Goal: Task Accomplishment & Management: Contribute content

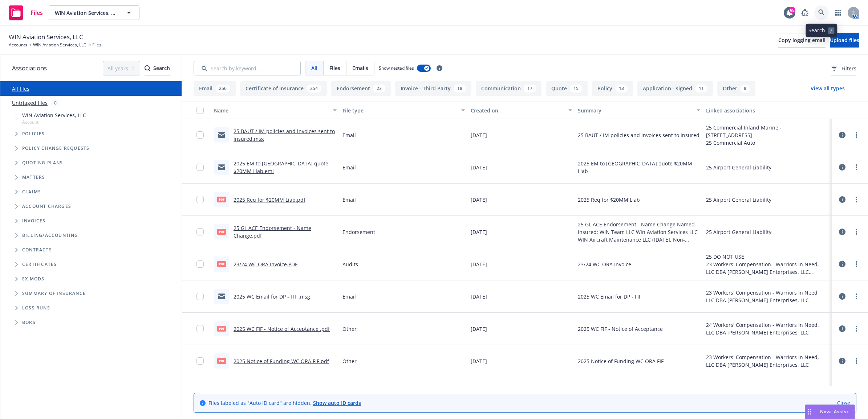
click at [817, 13] on link at bounding box center [821, 12] width 15 height 15
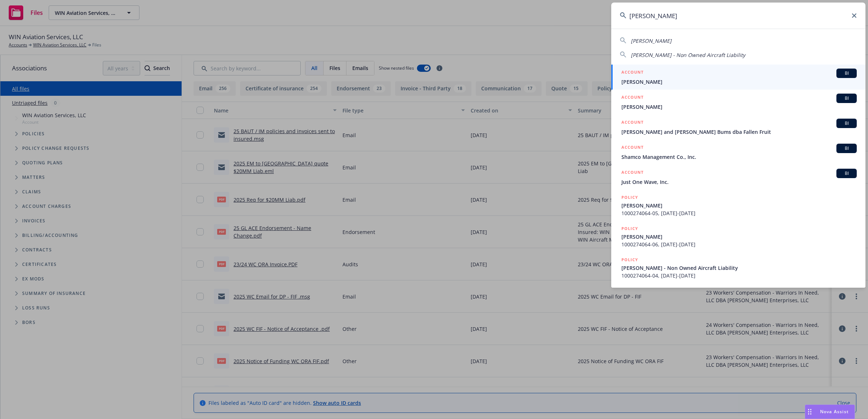
type input "justin zav"
click at [659, 75] on div "ACCOUNT BI" at bounding box center [738, 73] width 235 height 9
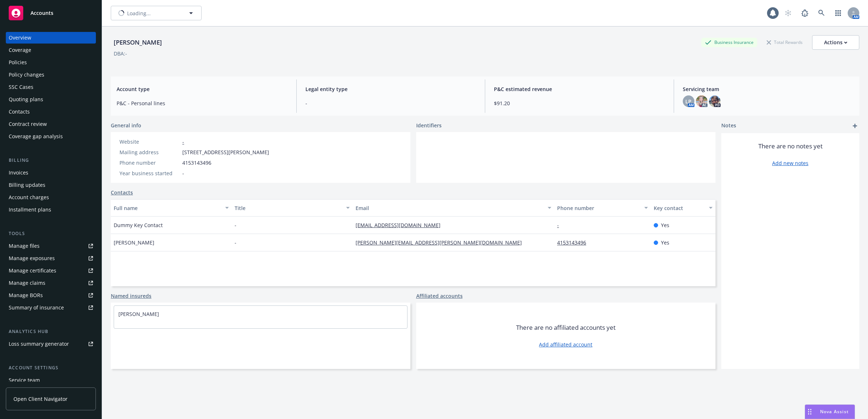
click at [45, 62] on div "Policies" at bounding box center [51, 63] width 84 height 12
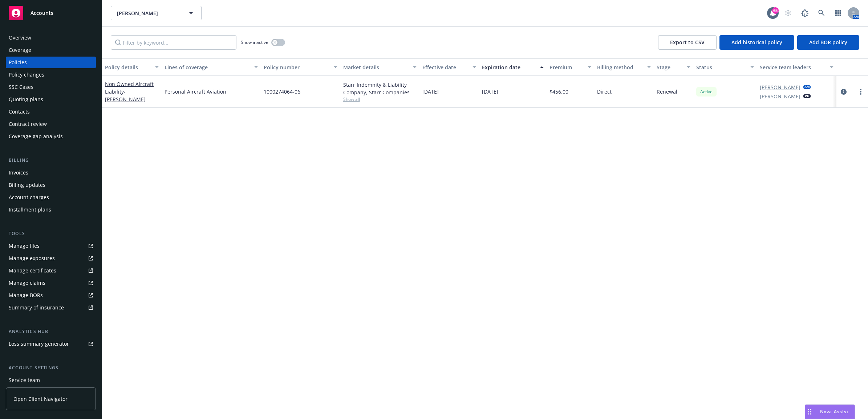
drag, startPoint x: 842, startPoint y: 94, endPoint x: 832, endPoint y: 97, distance: 9.9
click at [842, 94] on icon "circleInformation" at bounding box center [844, 92] width 6 height 6
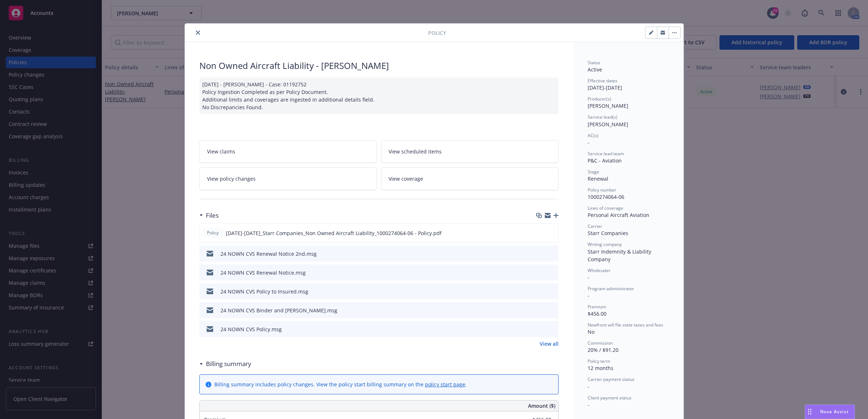
click at [549, 252] on icon "preview file" at bounding box center [551, 253] width 7 height 5
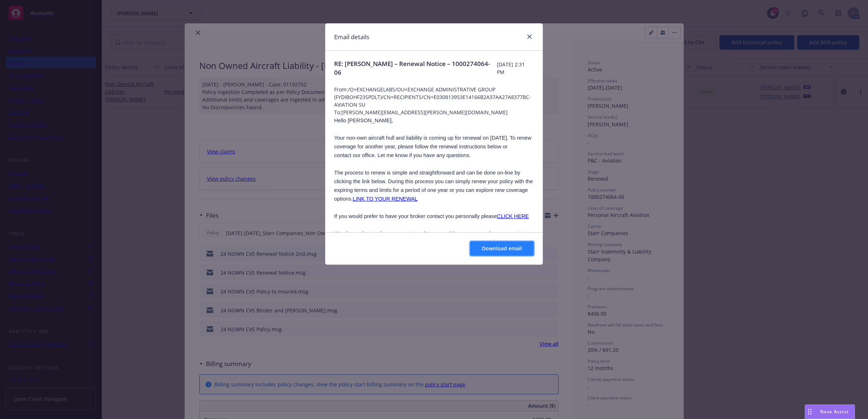
click at [502, 243] on button "Download email" at bounding box center [502, 248] width 64 height 15
click at [529, 31] on div "Email details" at bounding box center [433, 37] width 217 height 27
click at [195, 28] on div "Email details RE: Justin Zavislak – Renewal Notice – 1000274064-06 Monday, Augu…" at bounding box center [434, 209] width 868 height 419
click at [533, 33] on div at bounding box center [528, 36] width 12 height 9
click at [528, 35] on icon "close" at bounding box center [529, 36] width 4 height 4
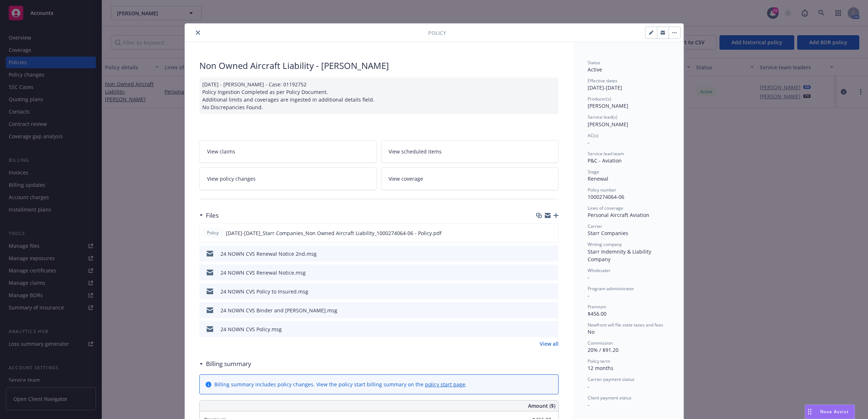
click at [190, 28] on div at bounding box center [308, 32] width 240 height 9
click at [196, 31] on icon "close" at bounding box center [198, 33] width 4 height 4
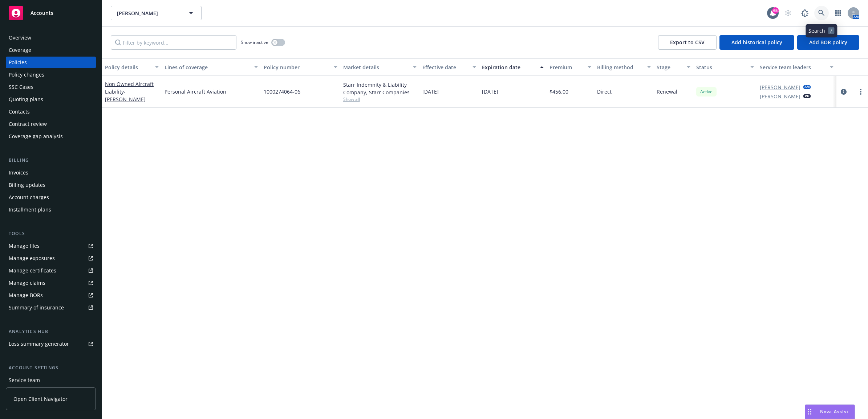
click at [820, 13] on icon at bounding box center [821, 13] width 7 height 7
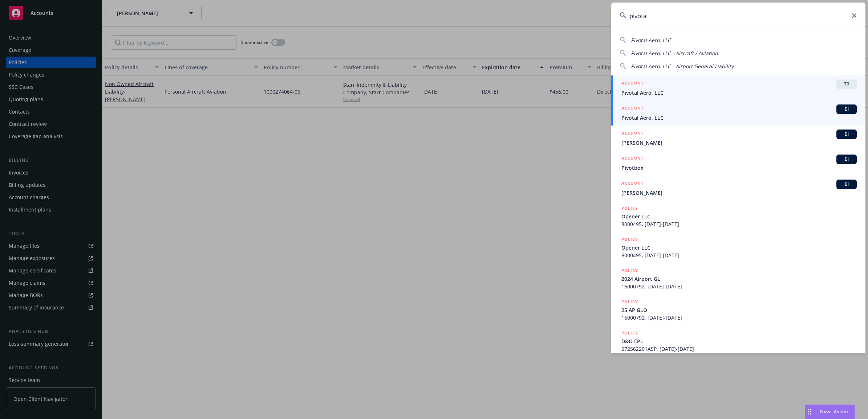
type input "pivota"
drag, startPoint x: 660, startPoint y: 113, endPoint x: 611, endPoint y: 124, distance: 50.2
click at [660, 113] on div "ACCOUNT BI" at bounding box center [738, 109] width 235 height 9
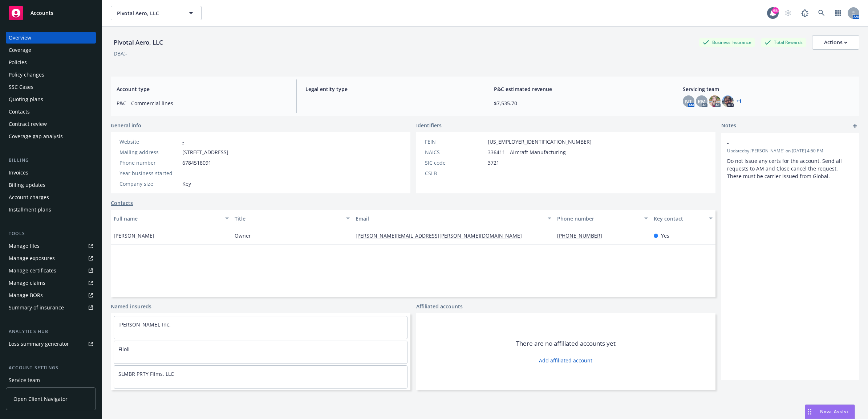
click at [51, 62] on div "Policies" at bounding box center [51, 63] width 84 height 12
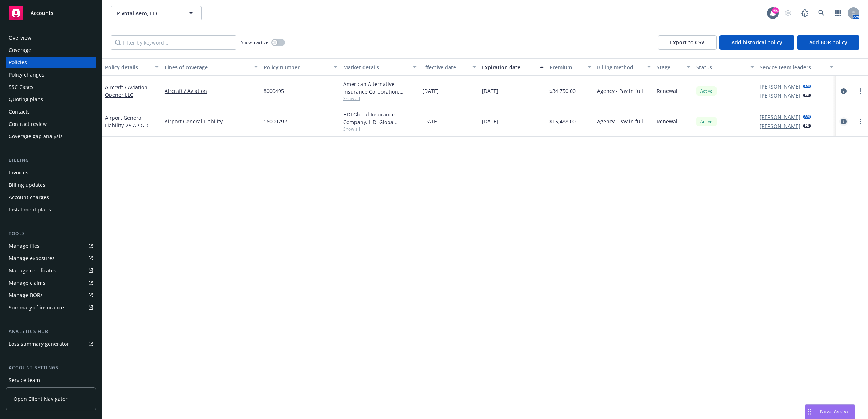
click at [845, 120] on icon "circleInformation" at bounding box center [844, 122] width 6 height 6
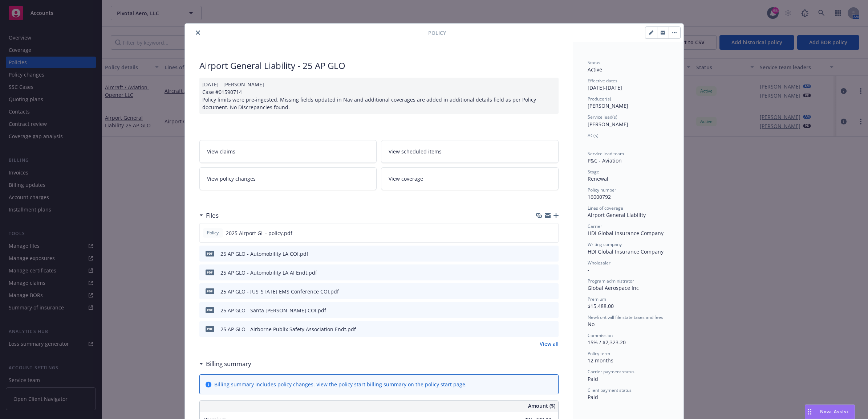
click at [553, 215] on icon "button" at bounding box center [555, 215] width 5 height 5
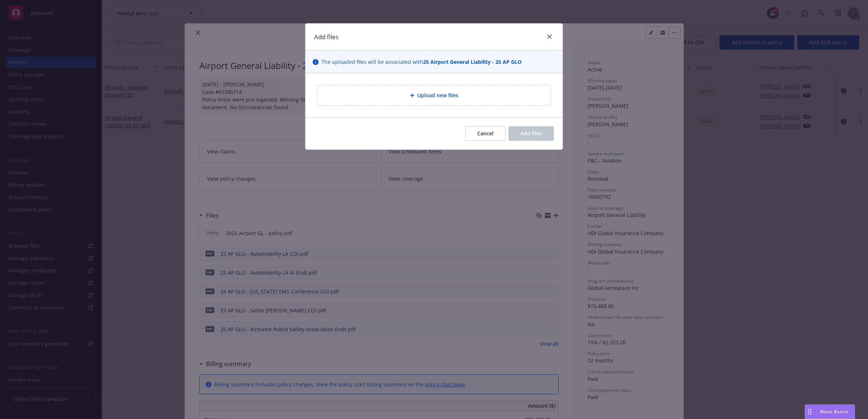
click at [358, 97] on div "Upload new files" at bounding box center [433, 95] width 221 height 8
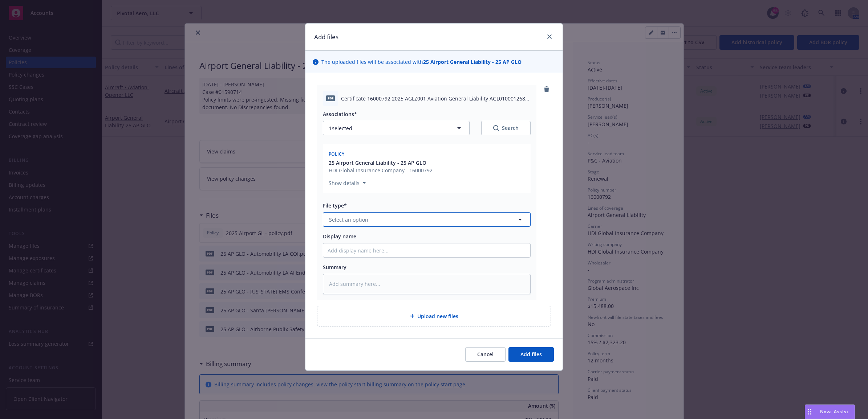
click at [350, 217] on span "Select an option" at bounding box center [348, 220] width 39 height 8
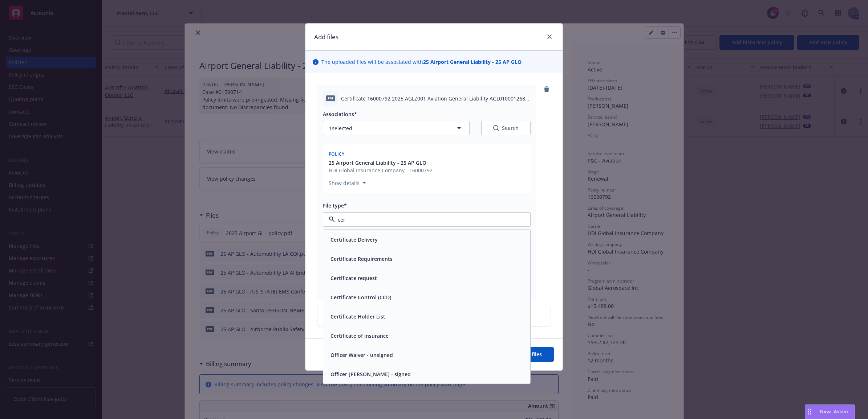
type input "cert"
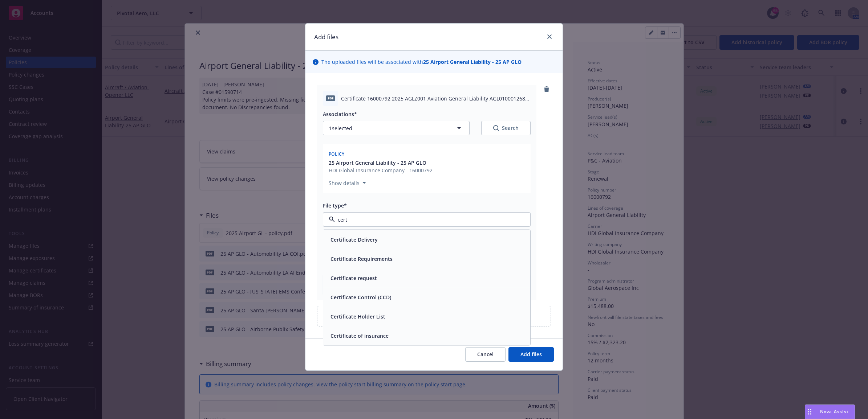
click at [400, 330] on div "Certificate of insurance" at bounding box center [426, 335] width 207 height 19
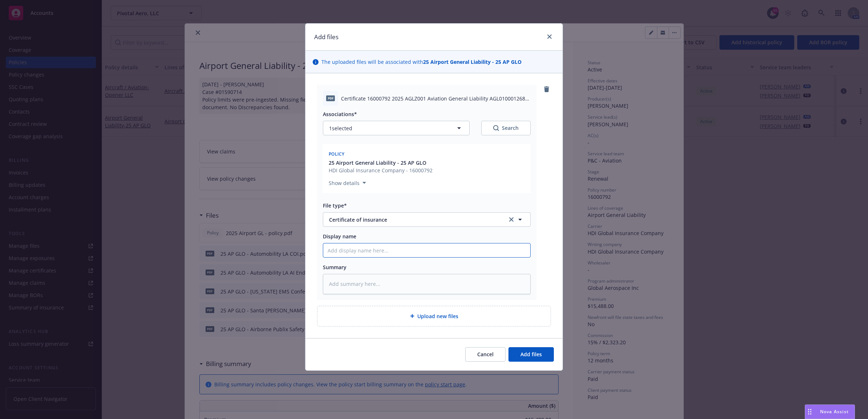
click at [351, 247] on input "Display name" at bounding box center [426, 251] width 207 height 14
type textarea "x"
type input "2"
type textarea "x"
type input "25"
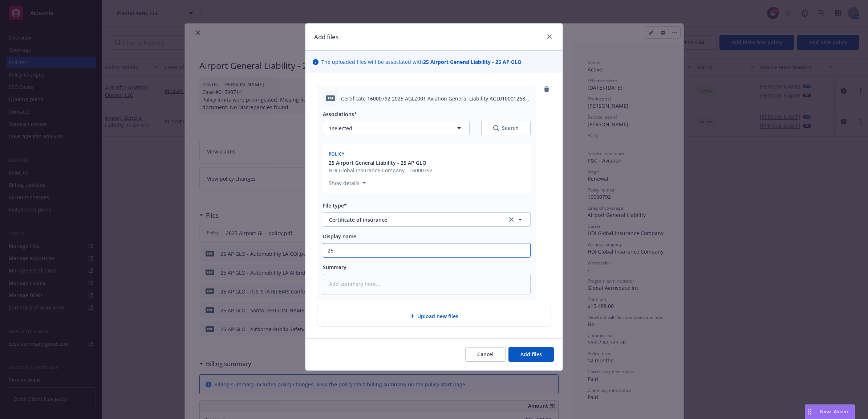
type textarea "x"
type input "25"
type textarea "x"
type input "25 A"
type textarea "x"
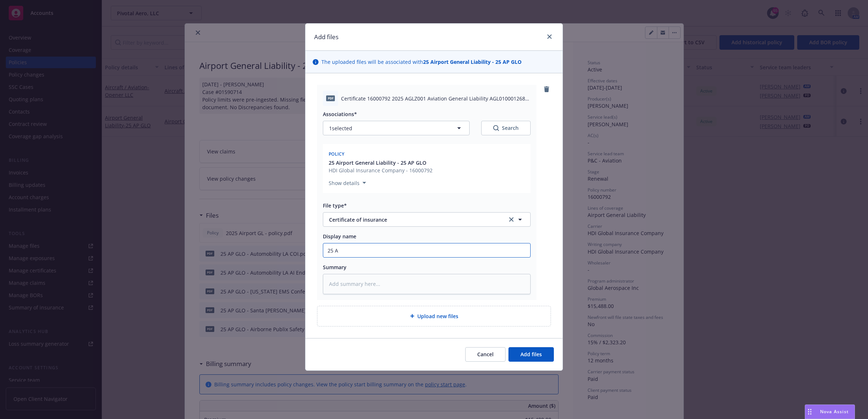
type input "25 AP"
type textarea "x"
type input "25 AP"
type textarea "x"
type input "25 AP F"
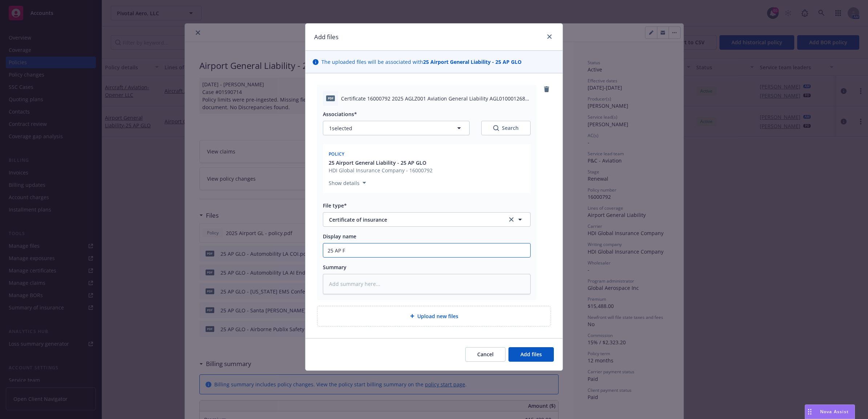
type textarea "x"
type input "25 AP FL"
type textarea "x"
type input "25 AP F"
type textarea "x"
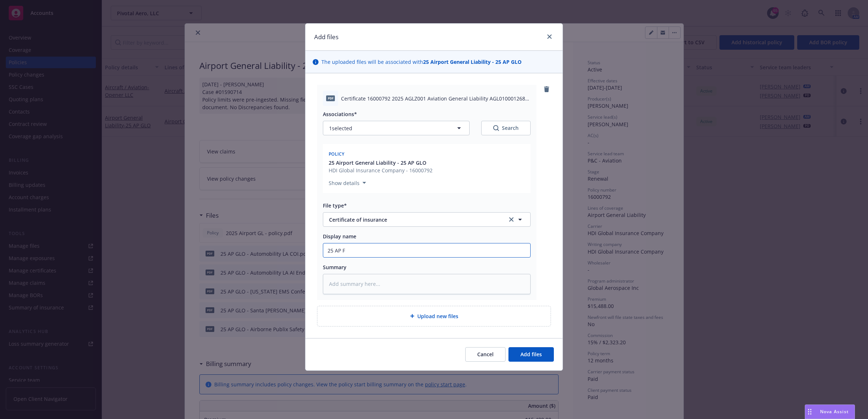
type input "25 AP"
type textarea "x"
type input "25 AP G"
type textarea "x"
type input "25 AP GL"
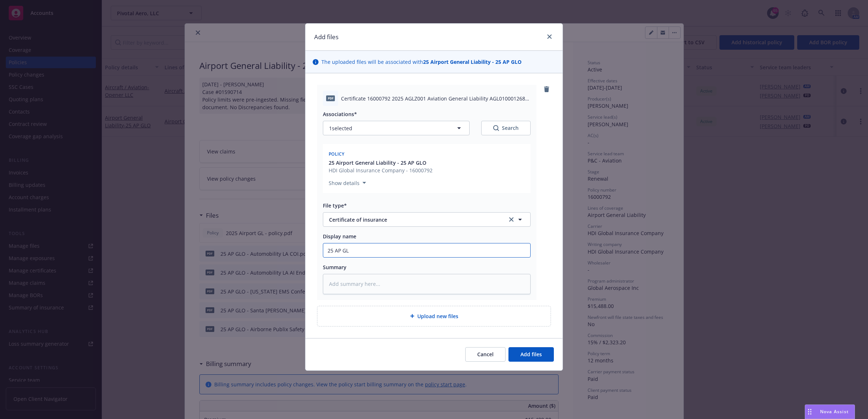
type textarea "x"
type input "25 AP GLO"
type textarea "x"
type input "25 AP GLO"
type textarea "x"
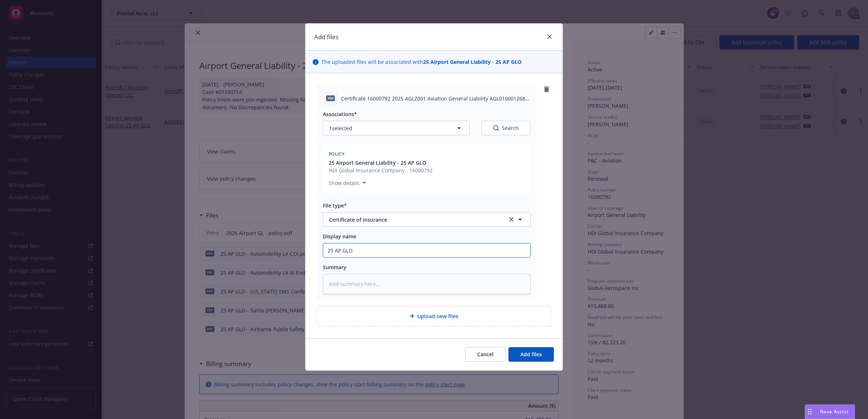
type input "25 AP GLO -"
type textarea "x"
type input "25 AP GLO -"
type textarea "x"
type input "25 AP GLO - F"
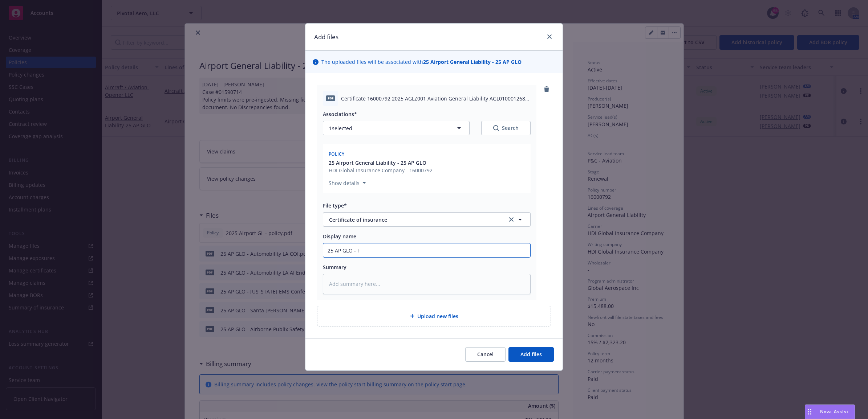
type textarea "x"
type input "25 AP GLO - Fi"
type textarea "x"
type input "25 AP GLO - Fio"
type textarea "x"
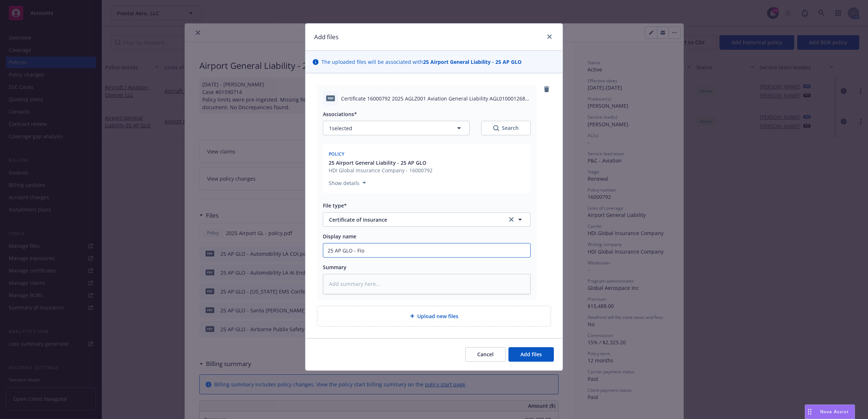
type input "25 AP GLO - Fiol"
type textarea "x"
type input "25 AP GLO - Fiolo"
type textarea "x"
type input "25 AP GLO - Fiol"
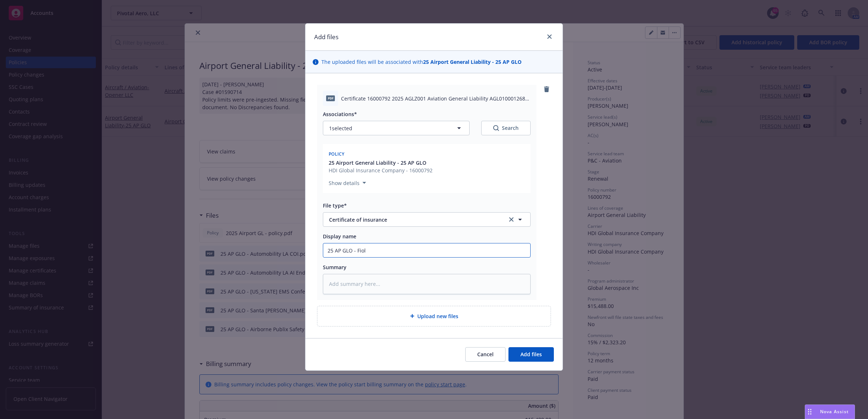
type textarea "x"
type input "25 AP GLO - Fio"
type textarea "x"
type input "25 AP GLO - Fi"
type textarea "x"
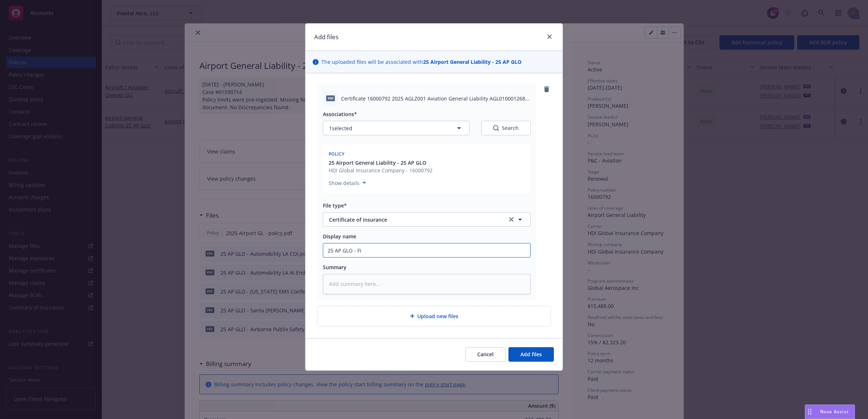
type input "25 AP GLO - Fil"
type textarea "x"
type input "25 AP GLO - Fili"
type textarea "x"
type input "25 AP GLO - Fil"
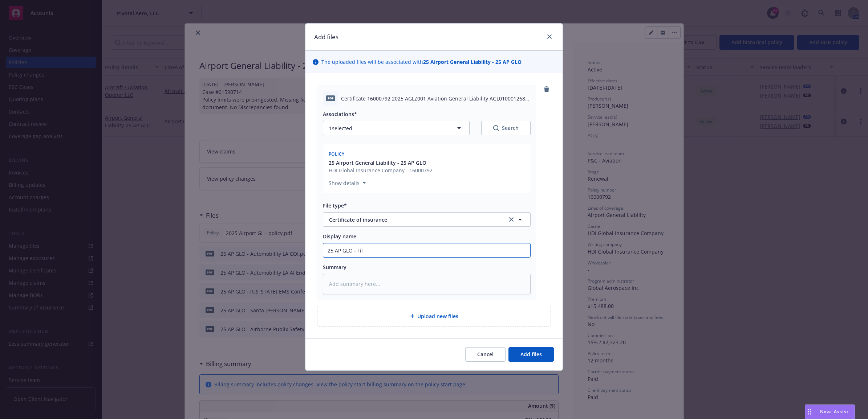
type textarea "x"
type input "25 AP GLO - Filo"
type textarea "x"
type input "25 AP GLO - Filol"
type textarea "x"
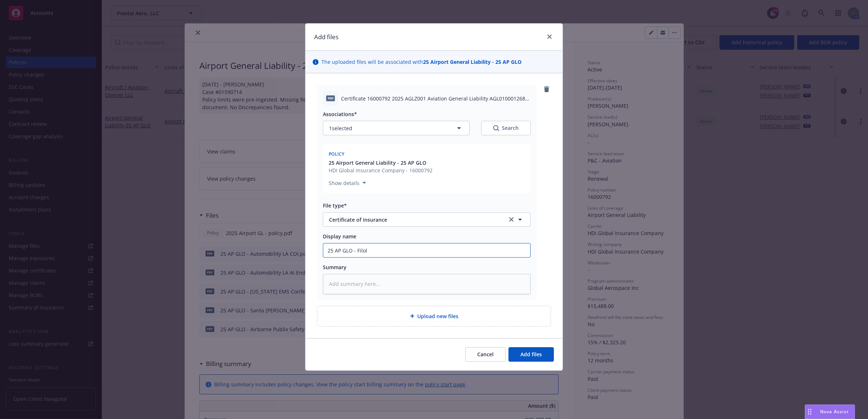
type input "25 AP GLO - Filoli"
type textarea "x"
type input "25 AP GLO - Filoli"
type textarea "x"
type input "25 AP GLO - Filoli C"
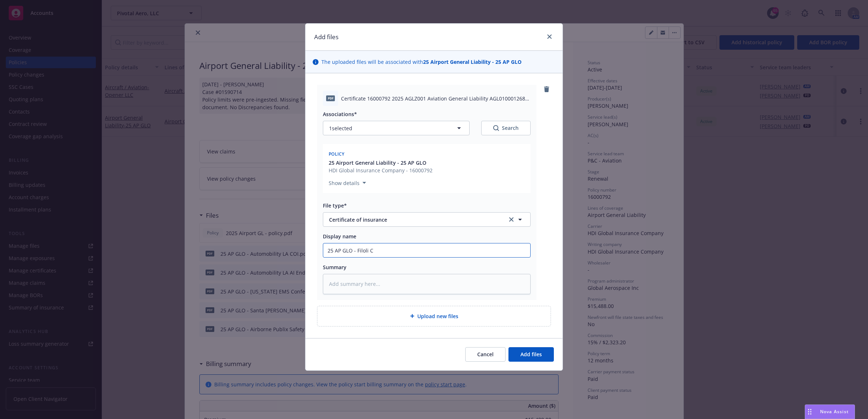
type textarea "x"
type input "25 AP GLO - Filoli CO"
type textarea "x"
drag, startPoint x: 402, startPoint y: 250, endPoint x: 306, endPoint y: 252, distance: 95.9
click at [306, 252] on div "pdf Certificate 16000792 2025 AGLZ001 Aviation General Liability AGL0100012684 …" at bounding box center [433, 205] width 257 height 265
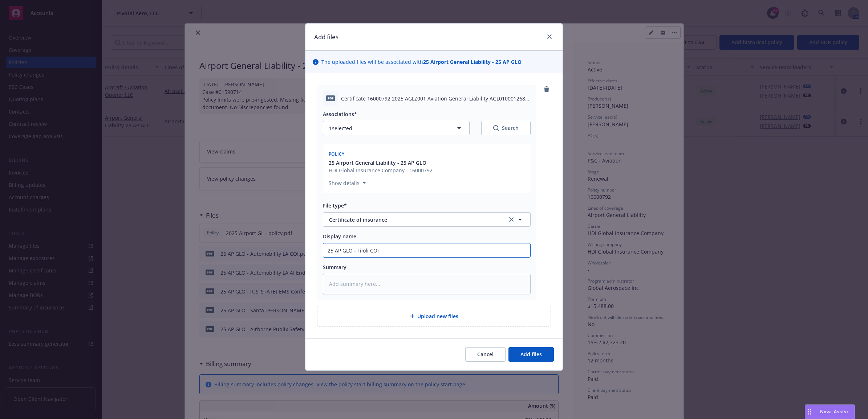
type input "25 AP GLO - Filoli COI"
paste textarea "25 AP GLO - Filoli COI"
type textarea "x"
type textarea "25 AP GLO - Filoli COI"
click at [549, 356] on button "Add files" at bounding box center [530, 354] width 45 height 15
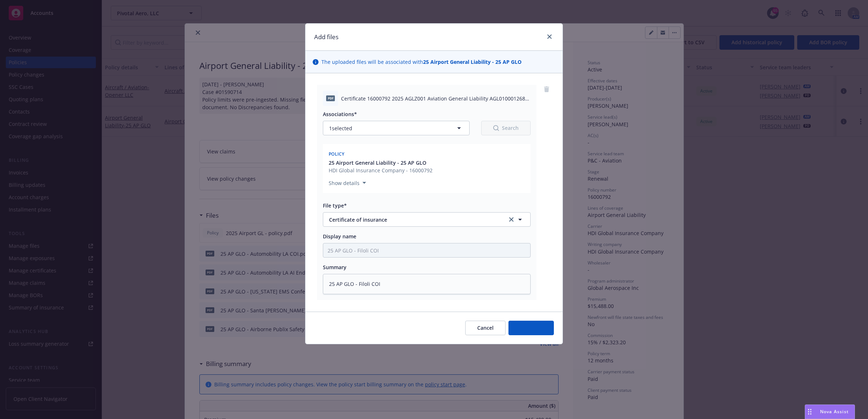
type textarea "x"
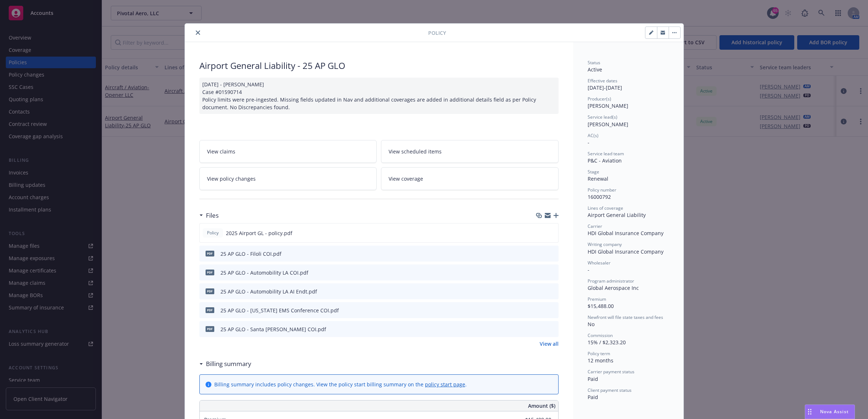
drag, startPoint x: 192, startPoint y: 35, endPoint x: 265, endPoint y: 34, distance: 73.0
click at [196, 35] on icon "close" at bounding box center [198, 33] width 4 height 4
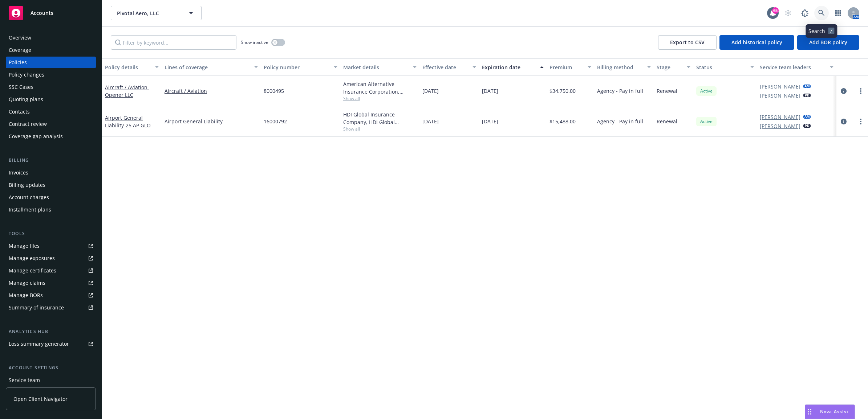
click at [822, 8] on link at bounding box center [821, 13] width 15 height 15
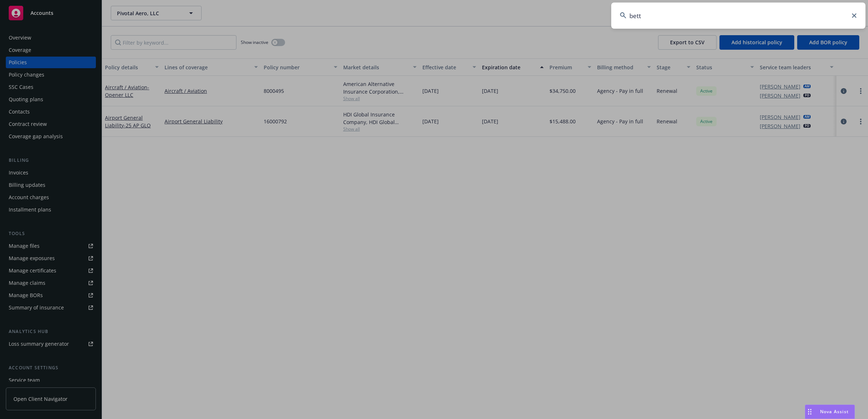
type input "bette"
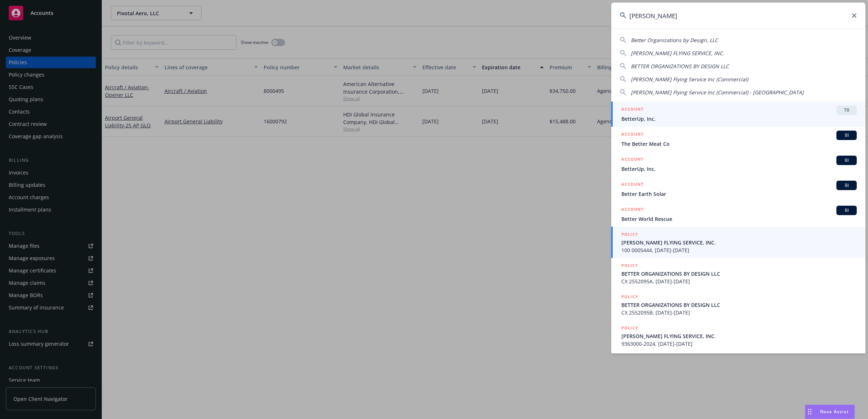
click at [713, 244] on span "BETTENCOURT FLYING SERVICE, INC." at bounding box center [738, 243] width 235 height 8
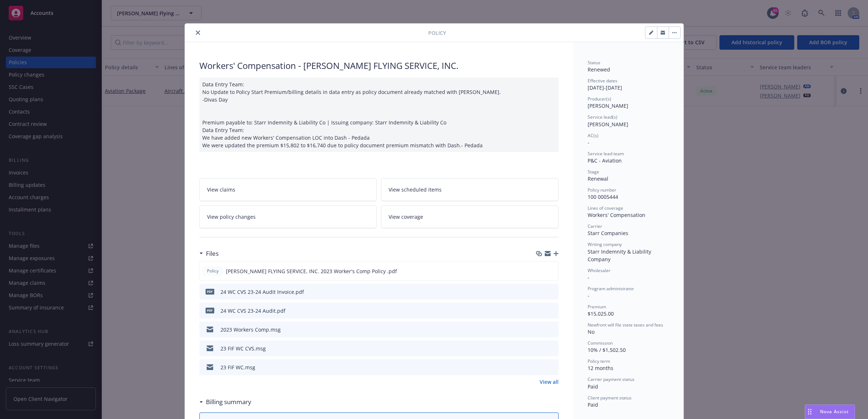
click at [196, 34] on icon "close" at bounding box center [198, 33] width 4 height 4
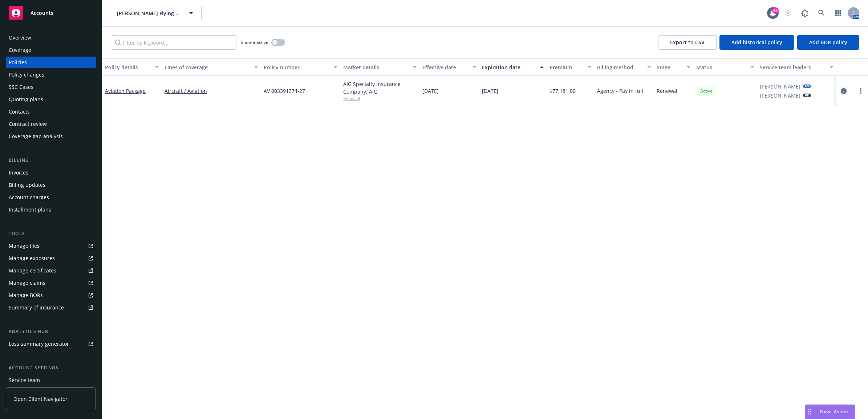
click at [845, 92] on icon "circleInformation" at bounding box center [844, 91] width 6 height 6
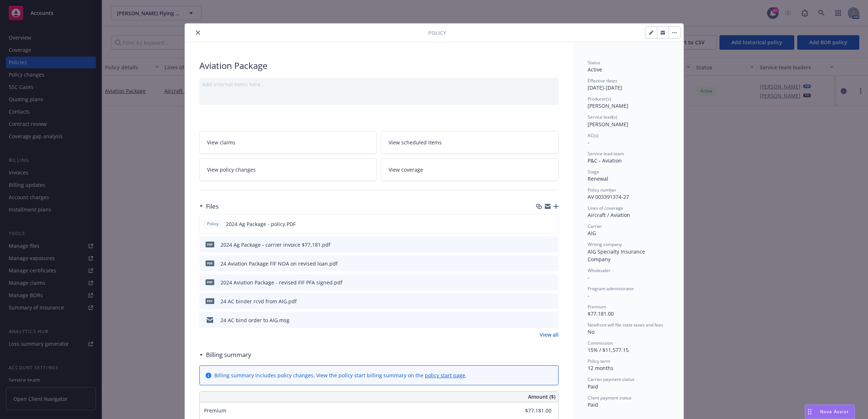
click at [554, 208] on icon "button" at bounding box center [555, 206] width 5 height 5
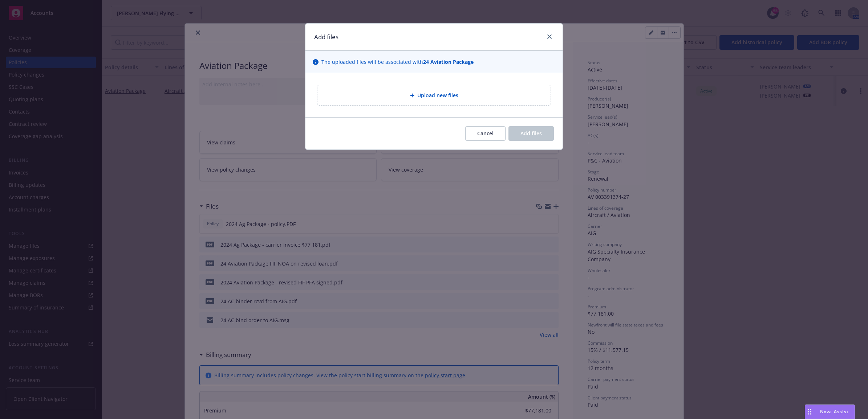
click at [426, 103] on div "Upload new files" at bounding box center [433, 95] width 233 height 20
type textarea "x"
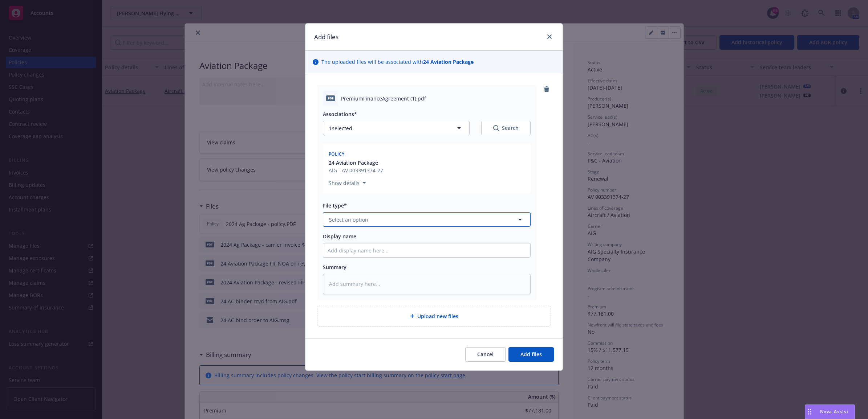
click at [359, 216] on span "Select an option" at bounding box center [348, 220] width 39 height 8
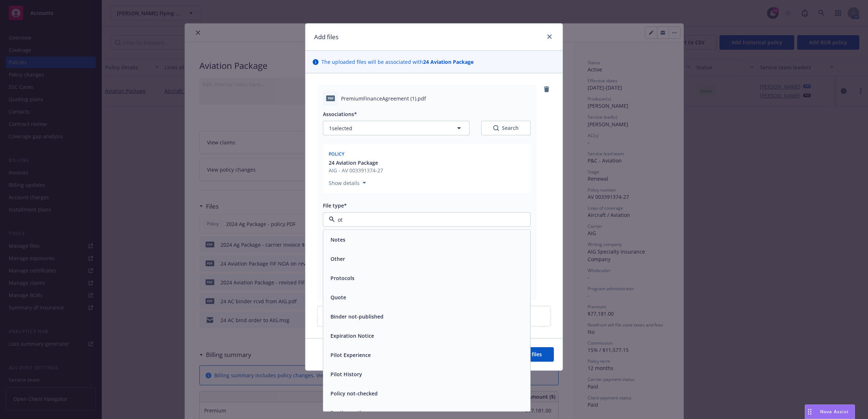
type input "oth"
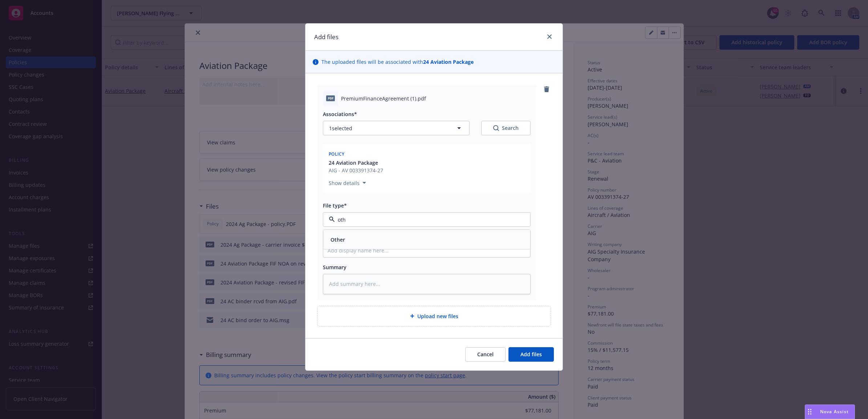
click at [366, 242] on div "Other" at bounding box center [427, 240] width 198 height 11
click at [354, 252] on input "Display name" at bounding box center [426, 251] width 207 height 14
click at [373, 128] on button "1 selected" at bounding box center [396, 128] width 147 height 15
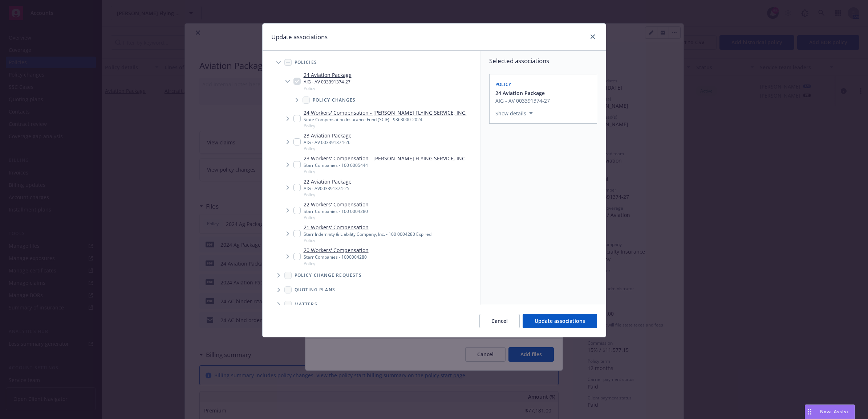
click at [277, 64] on span "Tree Example" at bounding box center [279, 63] width 12 height 12
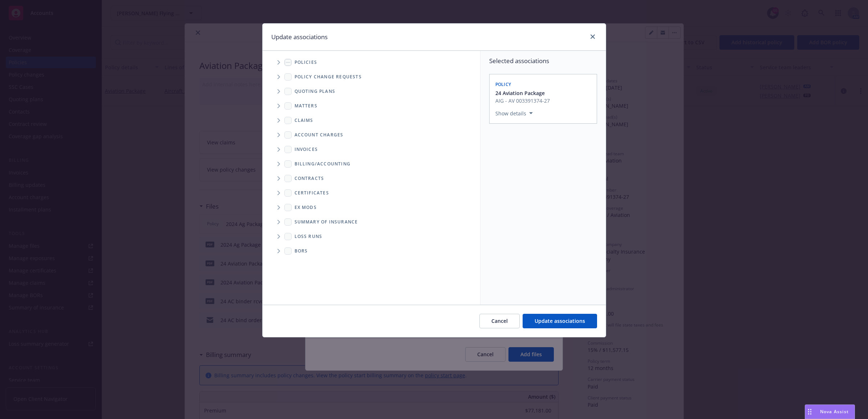
click at [276, 66] on span "Tree Example" at bounding box center [279, 63] width 12 height 12
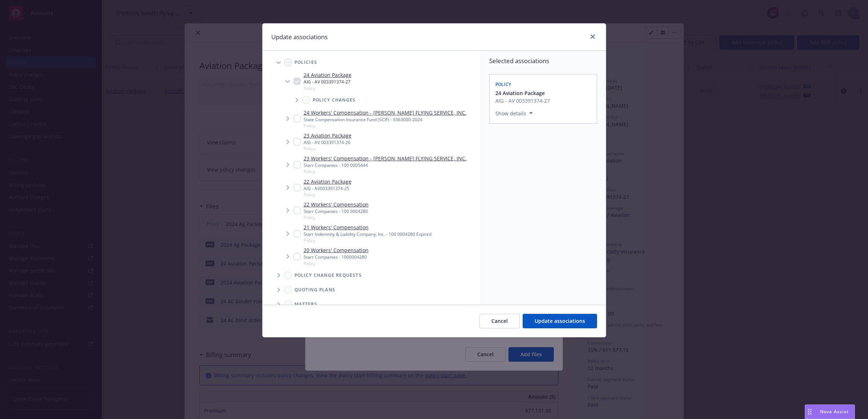
click at [295, 83] on li "24 Aviation Package AIG - AV 003391374-27 Policy Policy changes" at bounding box center [379, 88] width 201 height 37
click at [498, 318] on span "Cancel" at bounding box center [499, 321] width 16 height 7
type textarea "x"
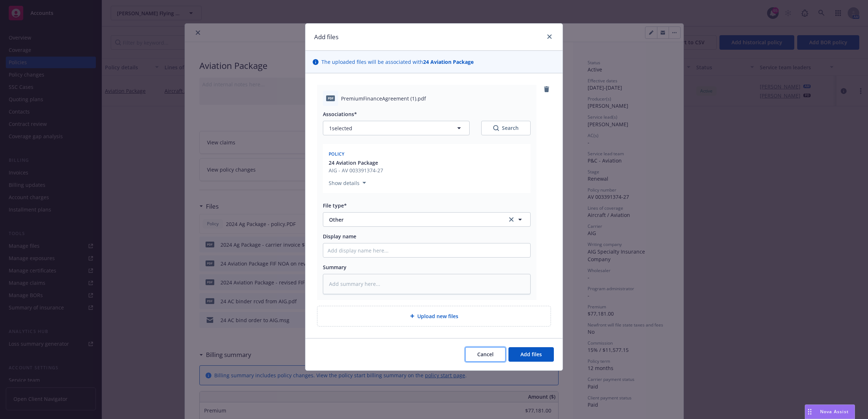
click at [489, 351] on button "Cancel" at bounding box center [485, 354] width 40 height 15
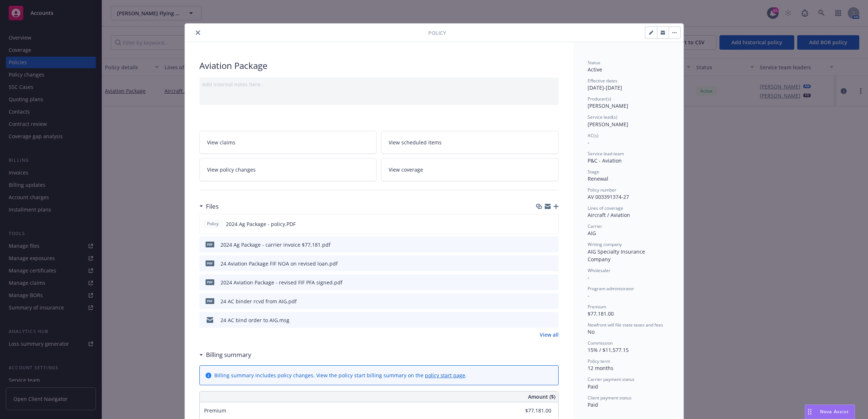
click at [194, 32] on button "close" at bounding box center [198, 32] width 9 height 9
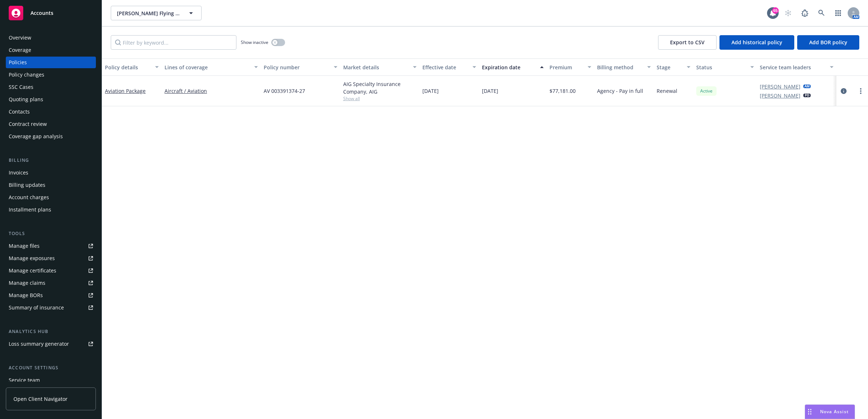
click at [40, 249] on link "Manage files" at bounding box center [51, 246] width 90 height 12
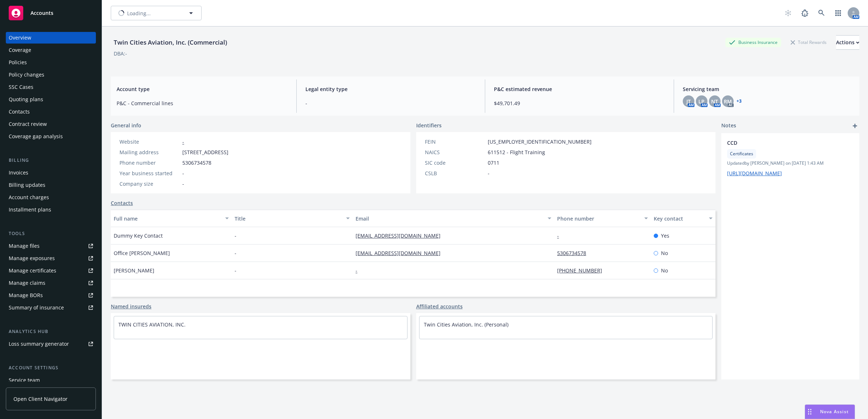
click at [57, 59] on div "Policies" at bounding box center [51, 63] width 84 height 12
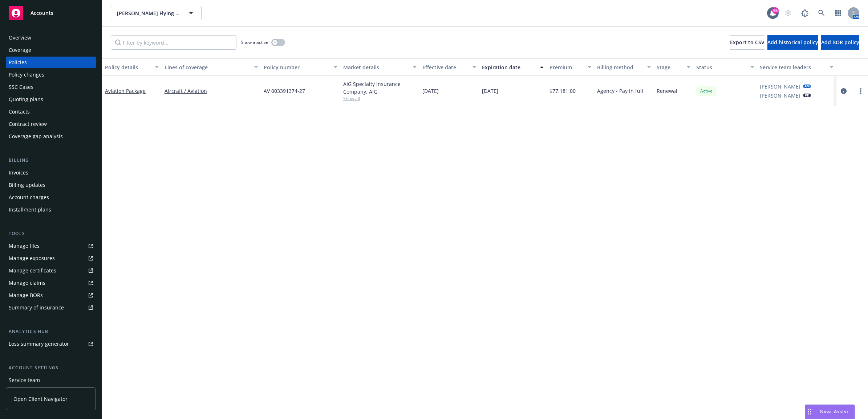
click at [55, 242] on link "Manage files" at bounding box center [51, 246] width 90 height 12
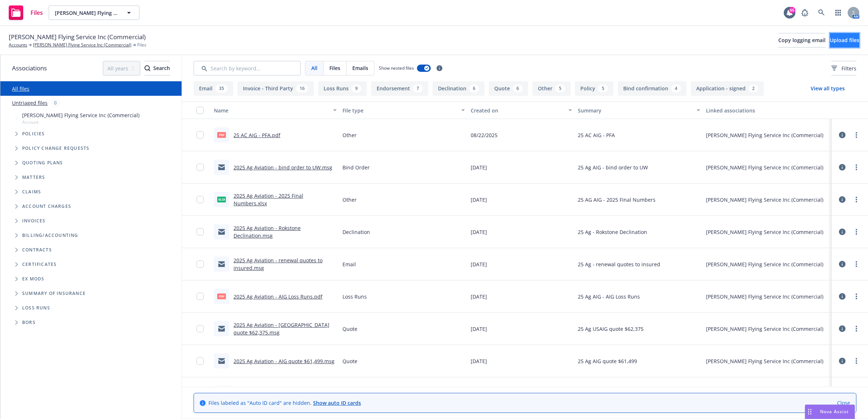
click at [830, 44] on span "Upload files" at bounding box center [844, 40] width 29 height 7
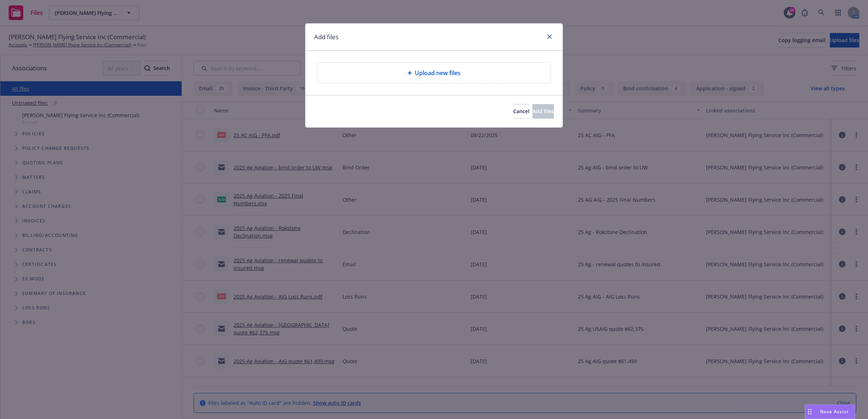
click at [428, 78] on div "Upload new files" at bounding box center [433, 73] width 233 height 20
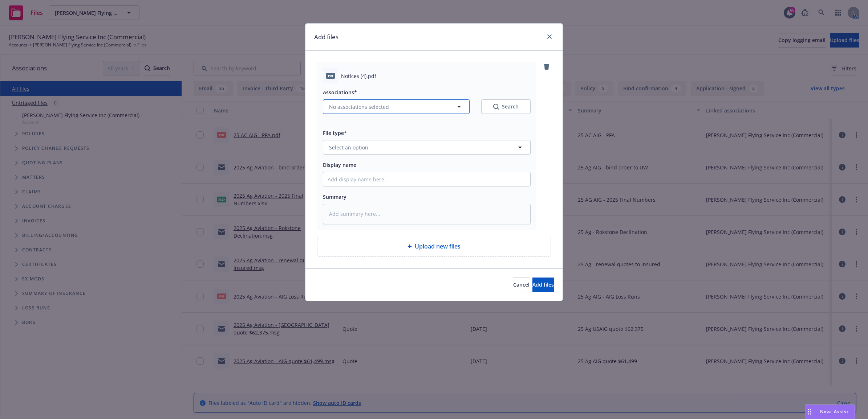
click at [372, 111] on button "No associations selected" at bounding box center [396, 106] width 147 height 15
type textarea "x"
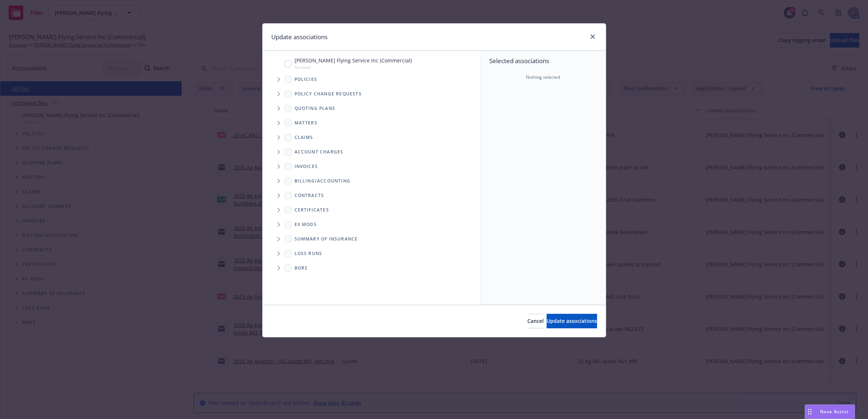
click at [288, 62] on input "Tree Example" at bounding box center [287, 63] width 7 height 7
checkbox input "true"
click at [551, 320] on span "Update associations" at bounding box center [571, 321] width 50 height 7
type textarea "x"
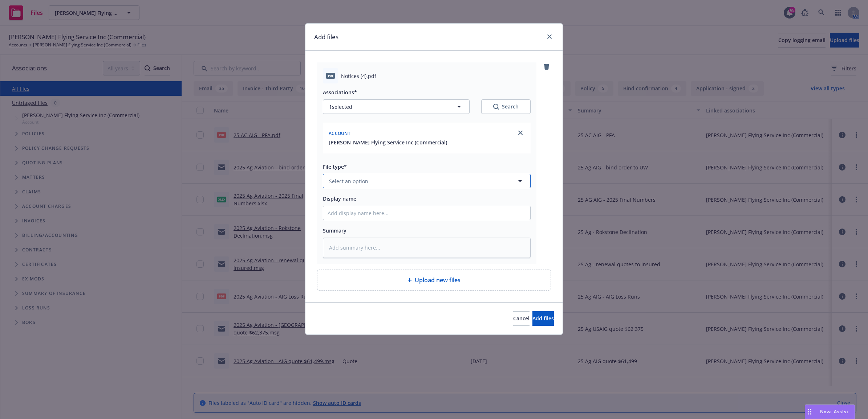
click at [391, 178] on button "Select an option" at bounding box center [427, 181] width 208 height 15
type input "other"
click at [398, 196] on div "Other" at bounding box center [427, 201] width 198 height 11
click at [384, 211] on input "Display name" at bounding box center [426, 213] width 207 height 14
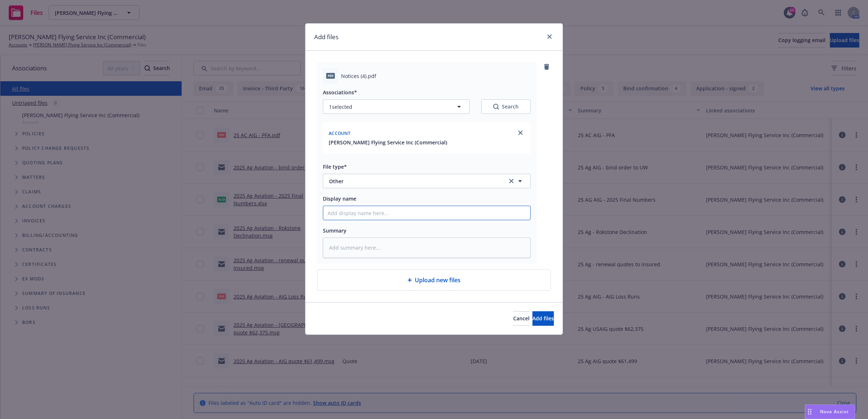
type textarea "x"
type input "2"
type textarea "x"
type input "25"
type textarea "x"
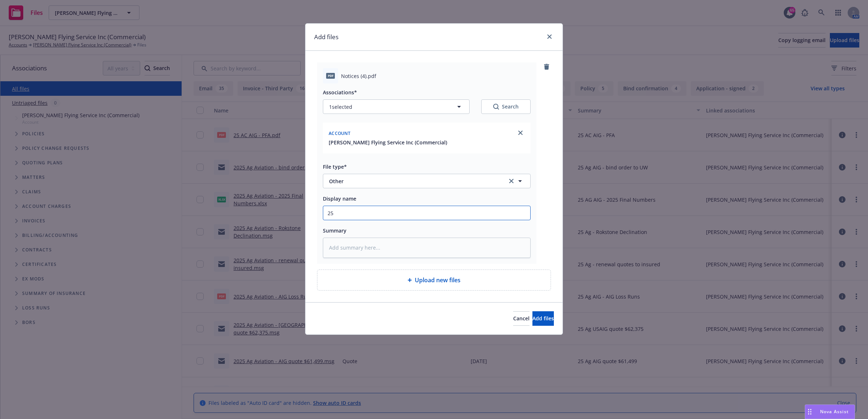
type input "25"
type textarea "x"
type input "25 A"
type textarea "x"
type input "25 AC"
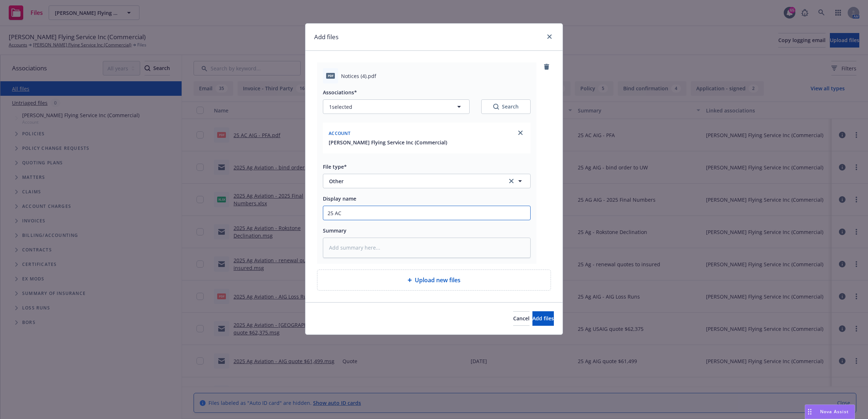
type textarea "x"
type input "25 AC"
type textarea "x"
type input "25 AC A"
type textarea "x"
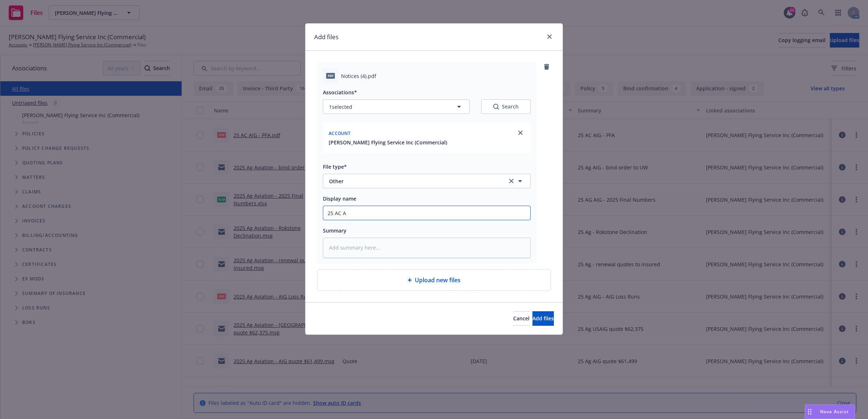
type input "25 AC AI"
type textarea "x"
type input "25 AC AIG"
type textarea "x"
type input "25 AC AIG"
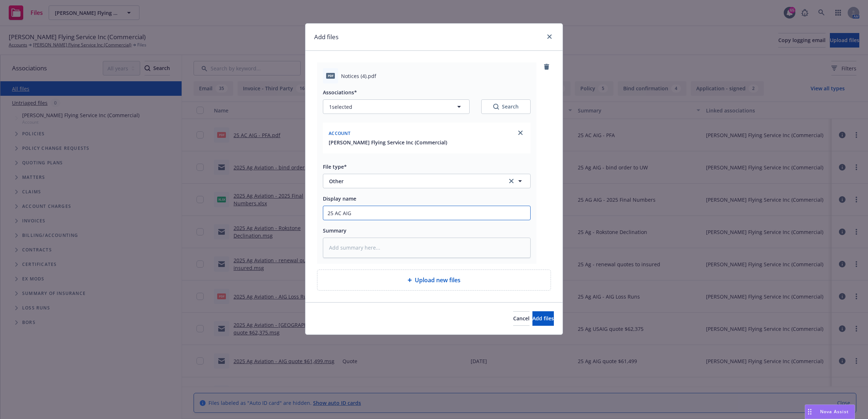
type textarea "x"
type input "25 AC AIG -"
type textarea "x"
type input "25 AC AIG -"
type textarea "x"
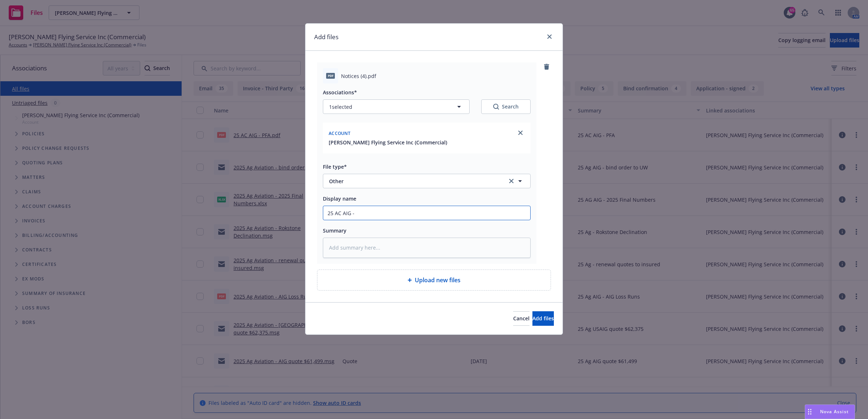
type input "25 AC AIG - N"
type textarea "x"
type input "25 AC AIG - No"
type textarea "x"
type input "25 AC AIG - Not"
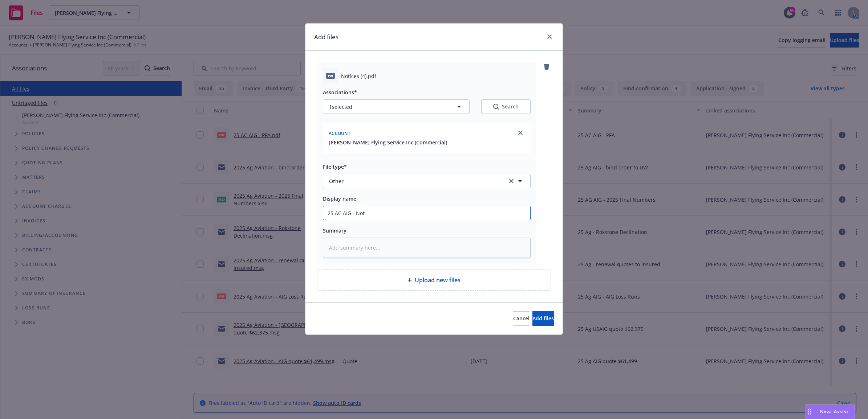
type textarea "x"
type input "25 AC AIG - Noti"
type textarea "x"
type input "25 AC AIG - Notic"
type textarea "x"
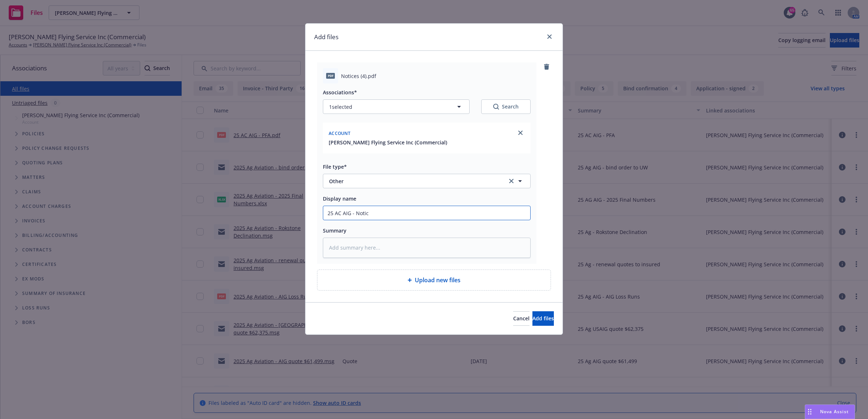
type input "25 AC AIG - Noti"
type textarea "x"
type input "25 AC AIG - Not"
type textarea "x"
type input "25 AC AIG - No"
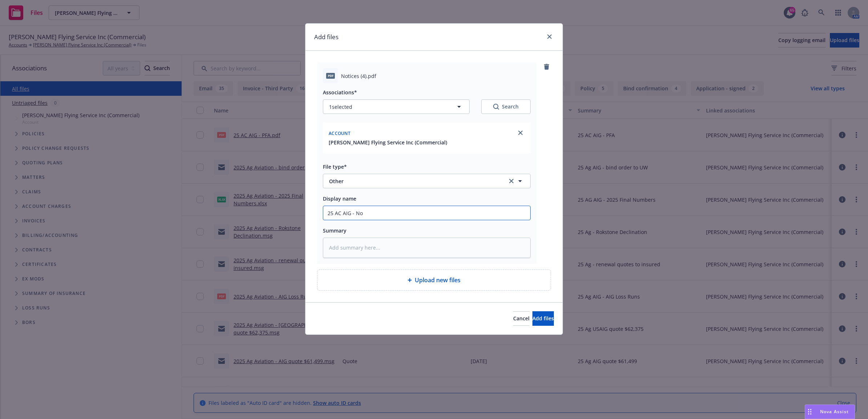
type textarea "x"
type input "25 AC AIG - N"
type textarea "x"
type input "25 AC AIG -"
type textarea "x"
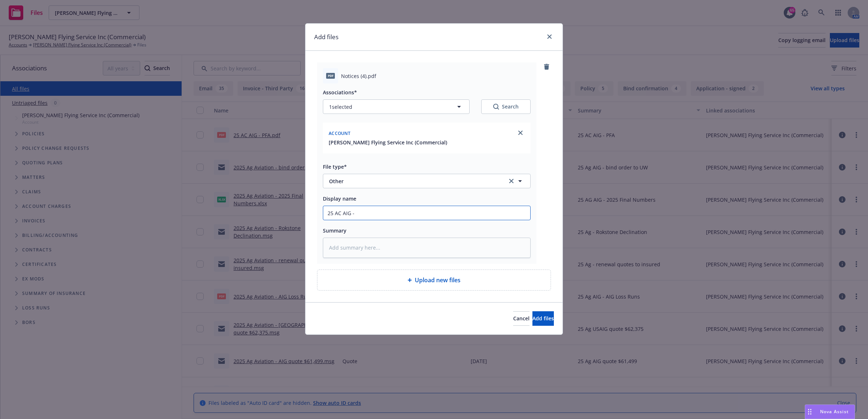
type input "25 AC AIG - F"
type textarea "x"
type input "25 AC AIG - FI"
type textarea "x"
type input "25 AC AIG - FIF"
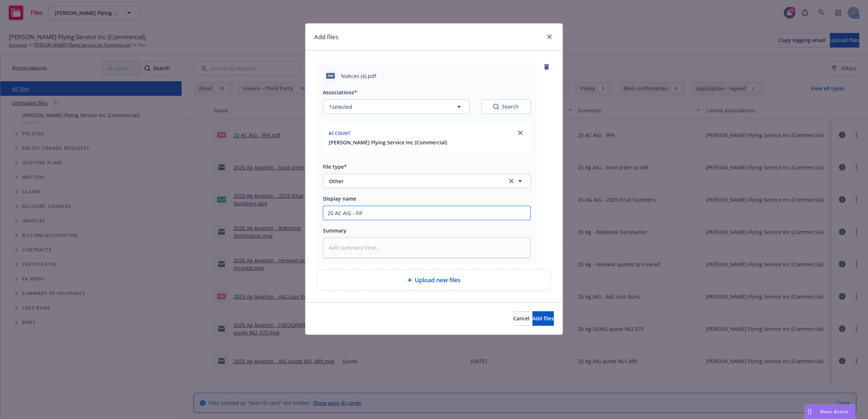
type textarea "x"
type input "25 AC AIG - FIF"
type textarea "x"
type input "25 AC AIG - FIF N"
type textarea "x"
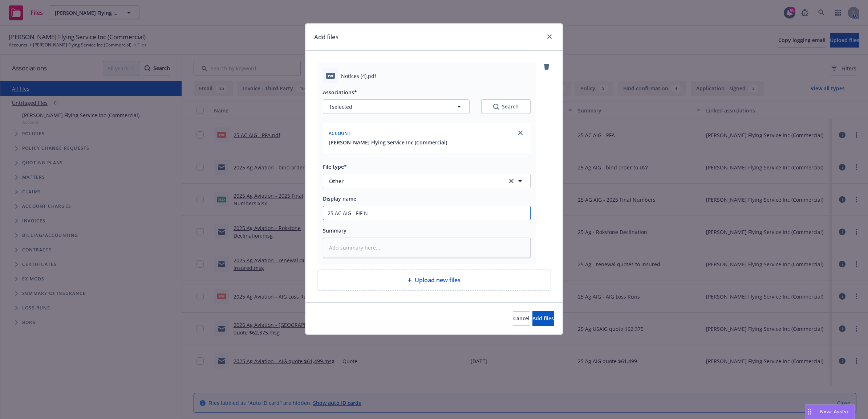
type input "25 AC AIG - FIF No"
type textarea "x"
type input "25 AC AIG - FIF Not"
type textarea "x"
type input "25 AC AIG - FIF Noti"
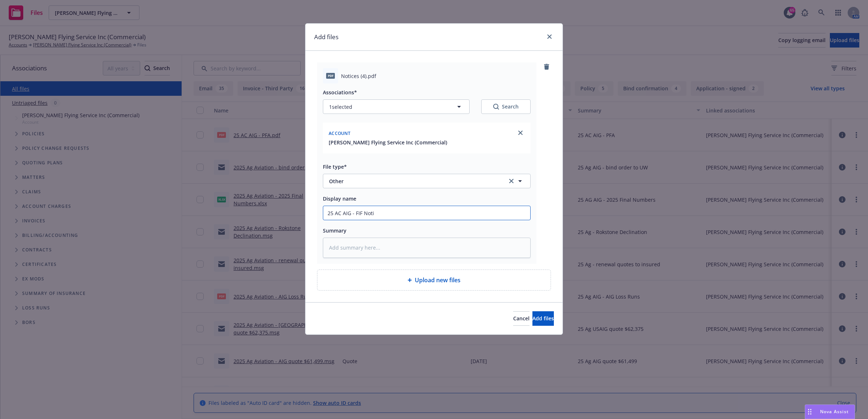
type textarea "x"
type input "25 AC AIG - FIF Notic"
type textarea "x"
type input "25 AC AIG - FIF Notice"
type textarea "x"
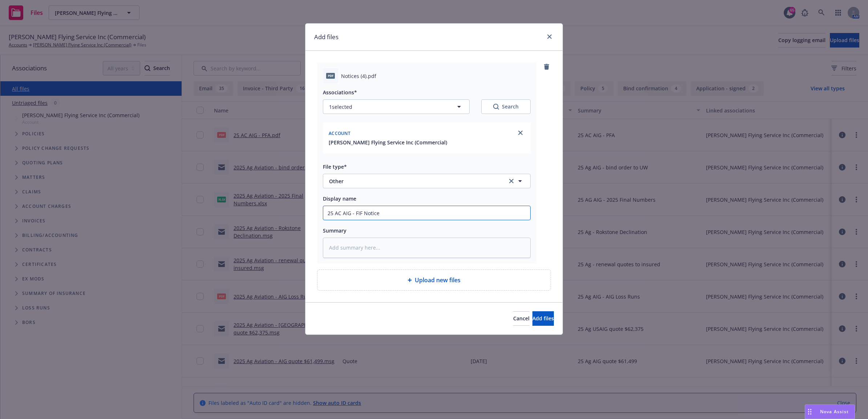
type input "25 AC AIG - FIF Notice"
type textarea "x"
type input "25 AC AIG - FIF Notice o"
type textarea "x"
type input "25 AC AIG - FIF Notice of"
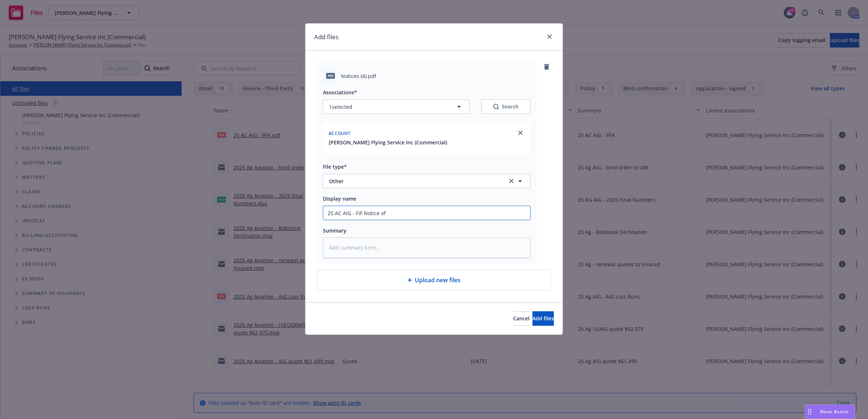
type textarea "x"
type input "25 AC AIG - FIF Notice of"
type textarea "x"
type input "25 AC AIG - FIF Notice of A"
type textarea "x"
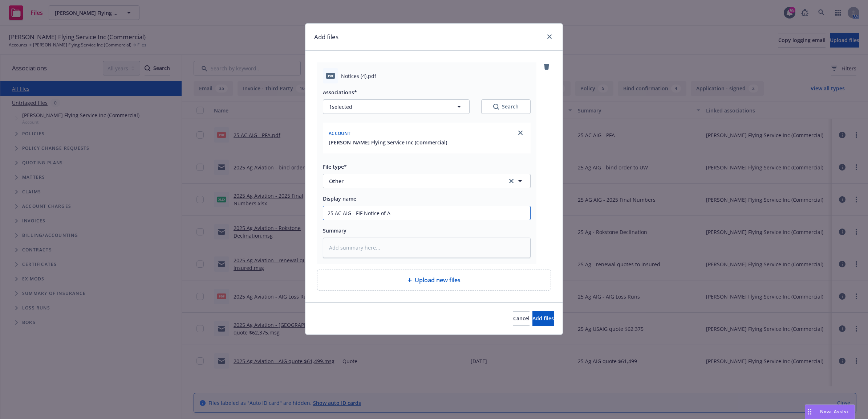
type input "25 AC AIG - FIF Notice of Ac"
type textarea "x"
type input "25 AC AIG - FIF Notice of Acc"
type textarea "x"
type input "25 AC AIG - FIF Notice of Acce"
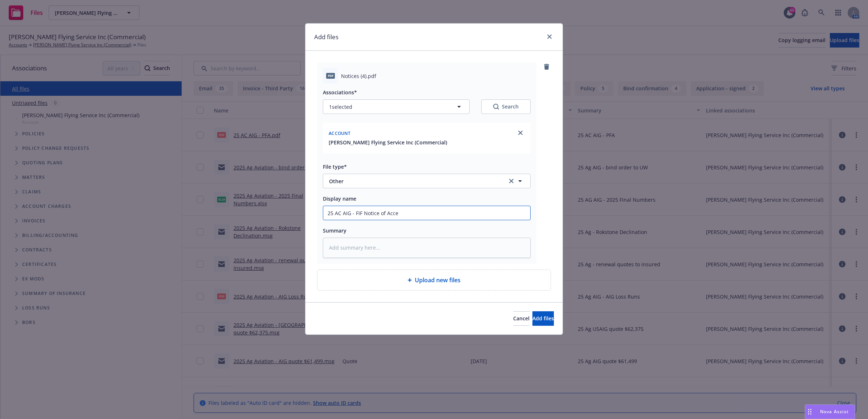
type textarea "x"
type input "25 AC AIG - FIF Notice of Accep"
type textarea "x"
type input "25 AC AIG - FIF Notice of Accept"
type textarea "x"
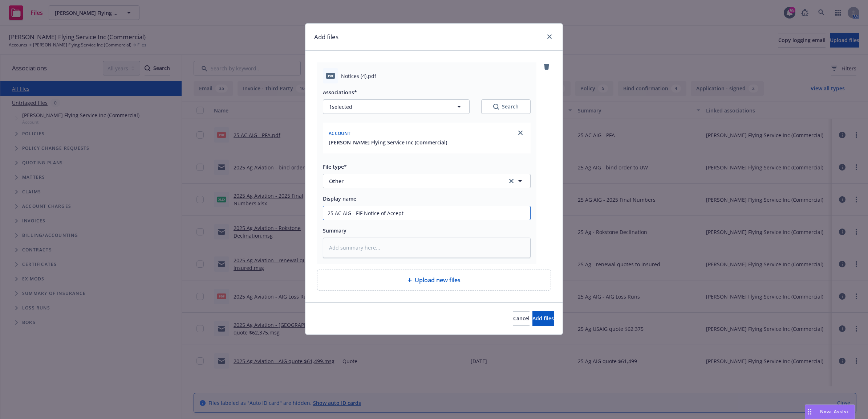
type input "25 AC AIG - FIF Notice of Accepta"
type textarea "x"
type input "25 AC AIG - FIF Notice of Acceptan"
type textarea "x"
type input "25 AC AIG - FIF Notice of Acceptanc"
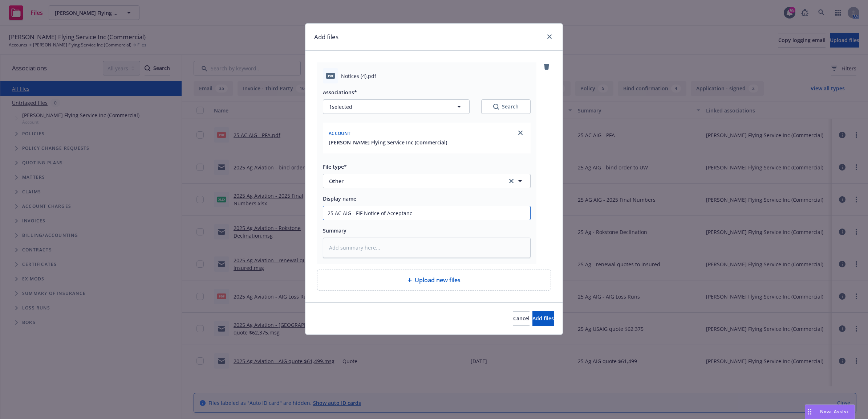
type textarea "x"
drag, startPoint x: 425, startPoint y: 213, endPoint x: 301, endPoint y: 213, distance: 124.5
click at [301, 213] on div "Add files pdf Notices (4).pdf Associations* 1 selected Search Account Bettencou…" at bounding box center [434, 209] width 868 height 419
type input "25 AC AIG - FIF Notice of Acceptance"
paste textarea "25 AC AIG - FIF Notice of Acceptance"
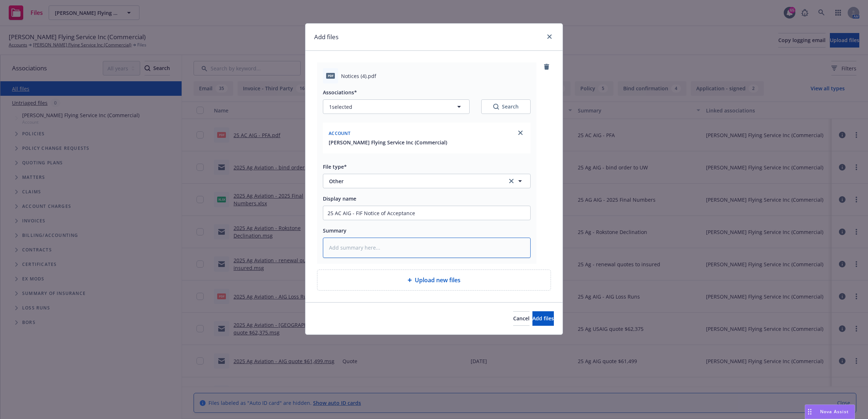
type textarea "x"
type textarea "25 AC AIG - FIF Notice of Acceptance"
click at [538, 321] on span "Add files" at bounding box center [542, 318] width 21 height 7
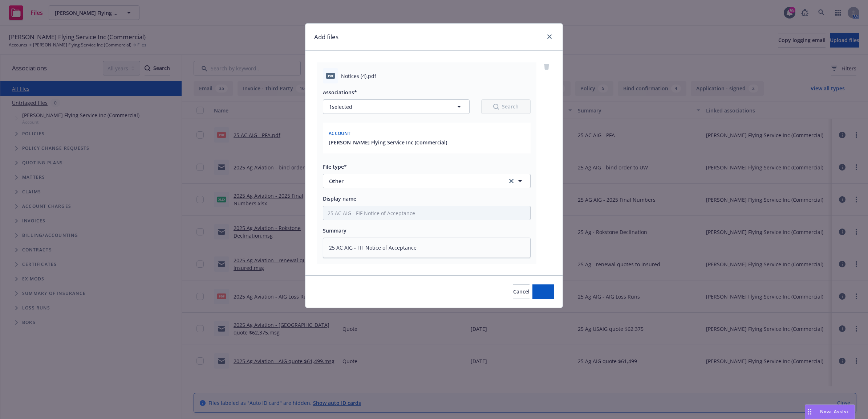
type textarea "x"
